Goal: Check status: Check status

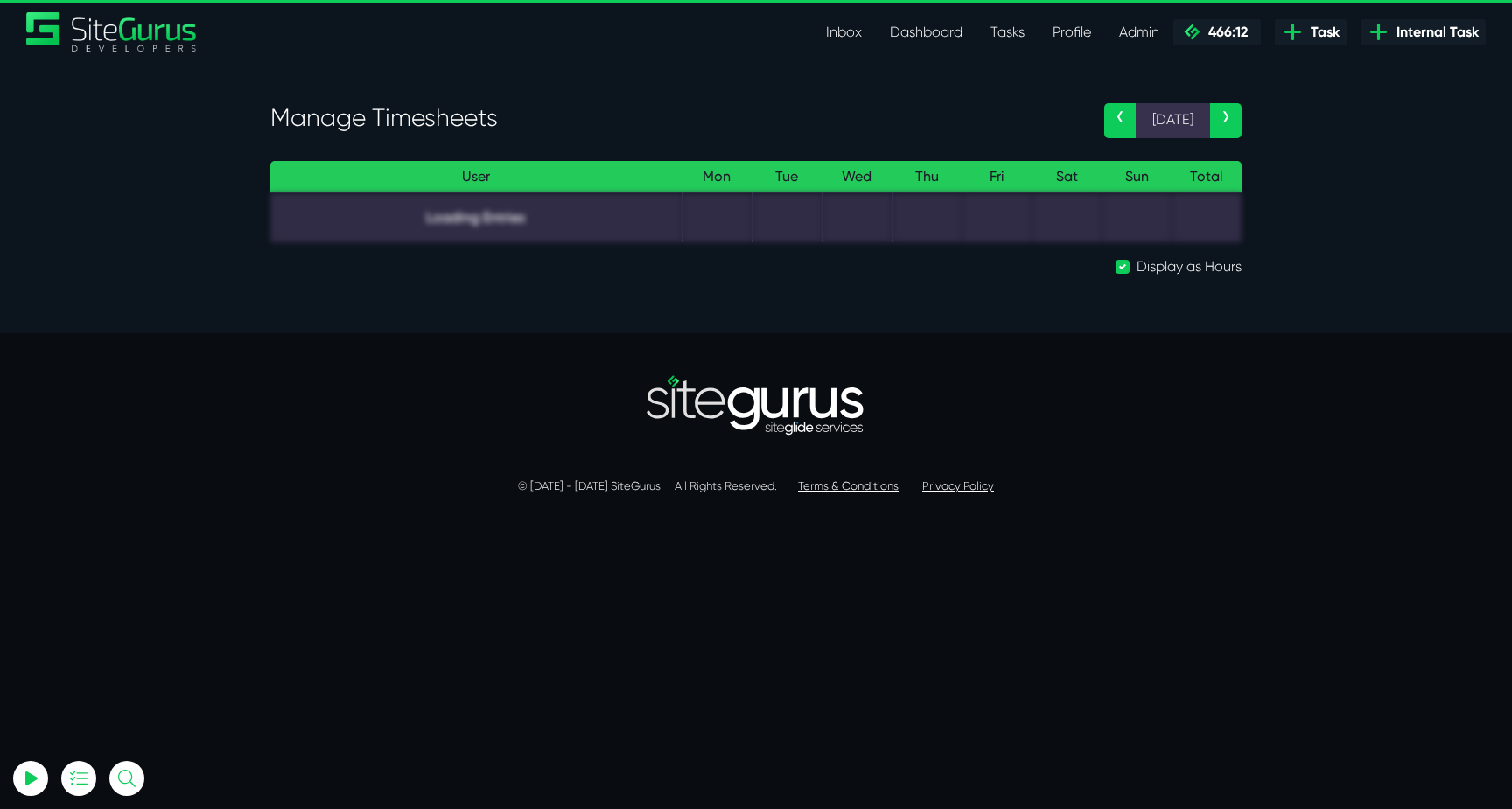
click at [525, 347] on div at bounding box center [756, 405] width 997 height 145
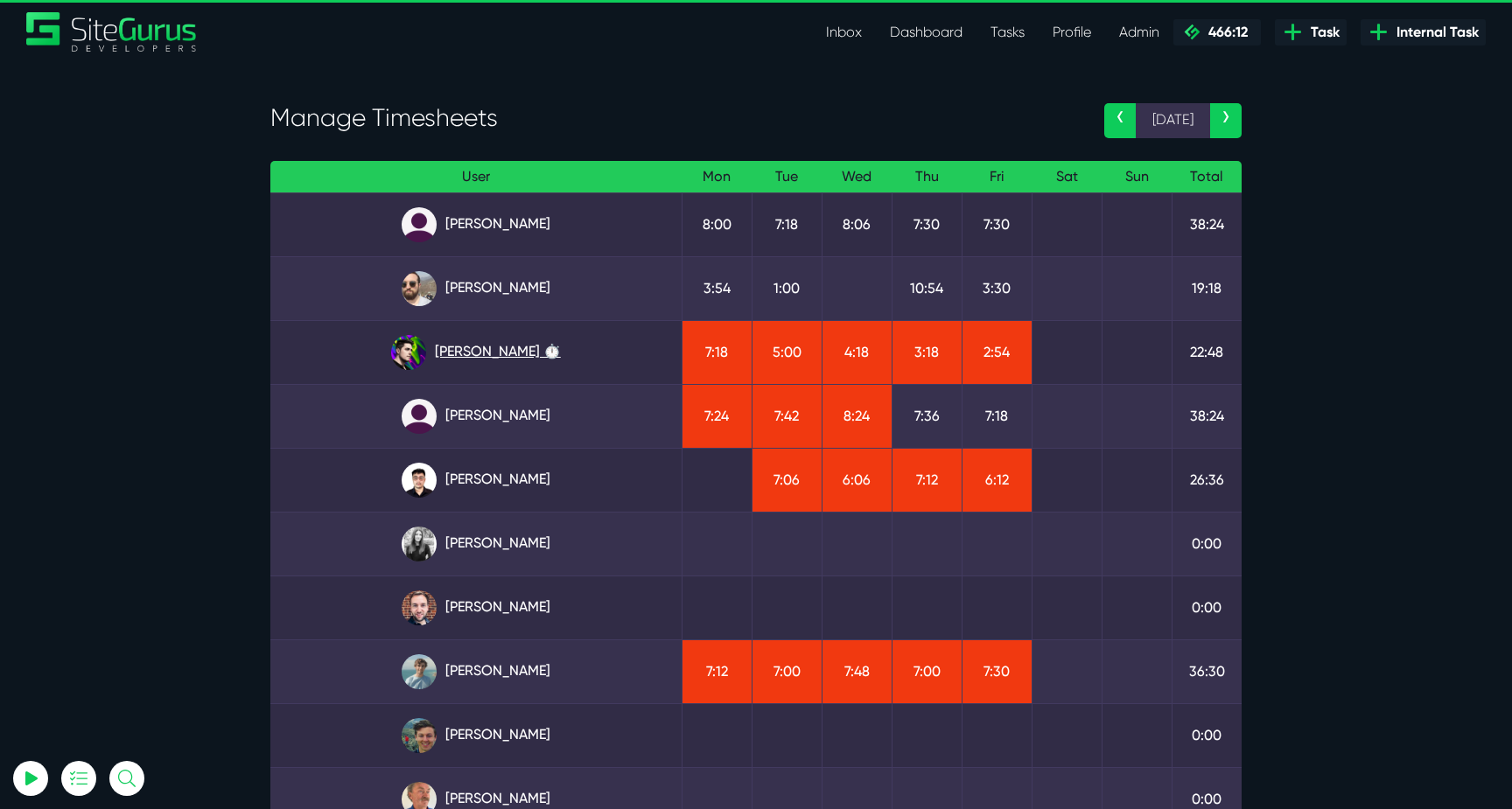
click at [509, 350] on link "Josh Carter ⏱️" at bounding box center [476, 353] width 383 height 35
